Goal: Information Seeking & Learning: Learn about a topic

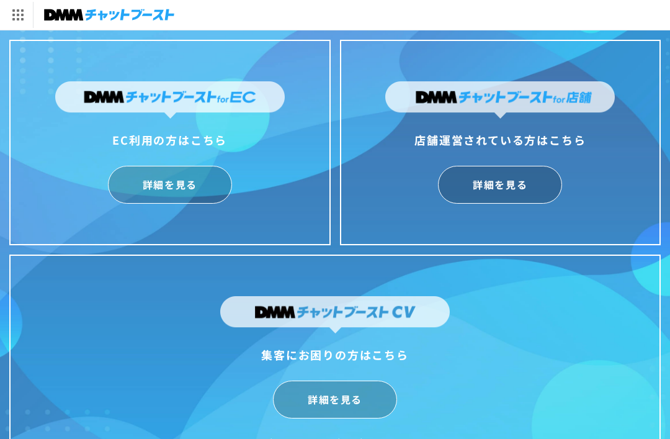
scroll to position [30, 0]
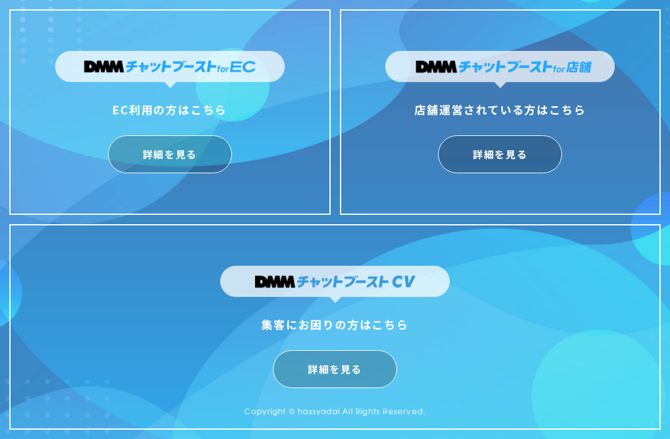
click at [515, 161] on link "詳細を見る" at bounding box center [500, 154] width 124 height 38
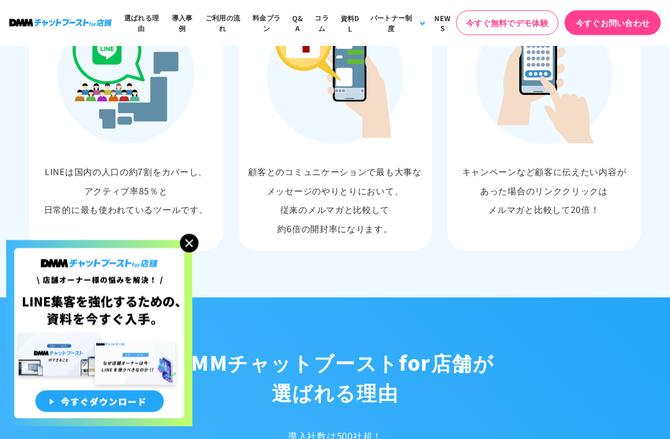
scroll to position [894, 0]
